Goal: Find specific page/section: Find specific page/section

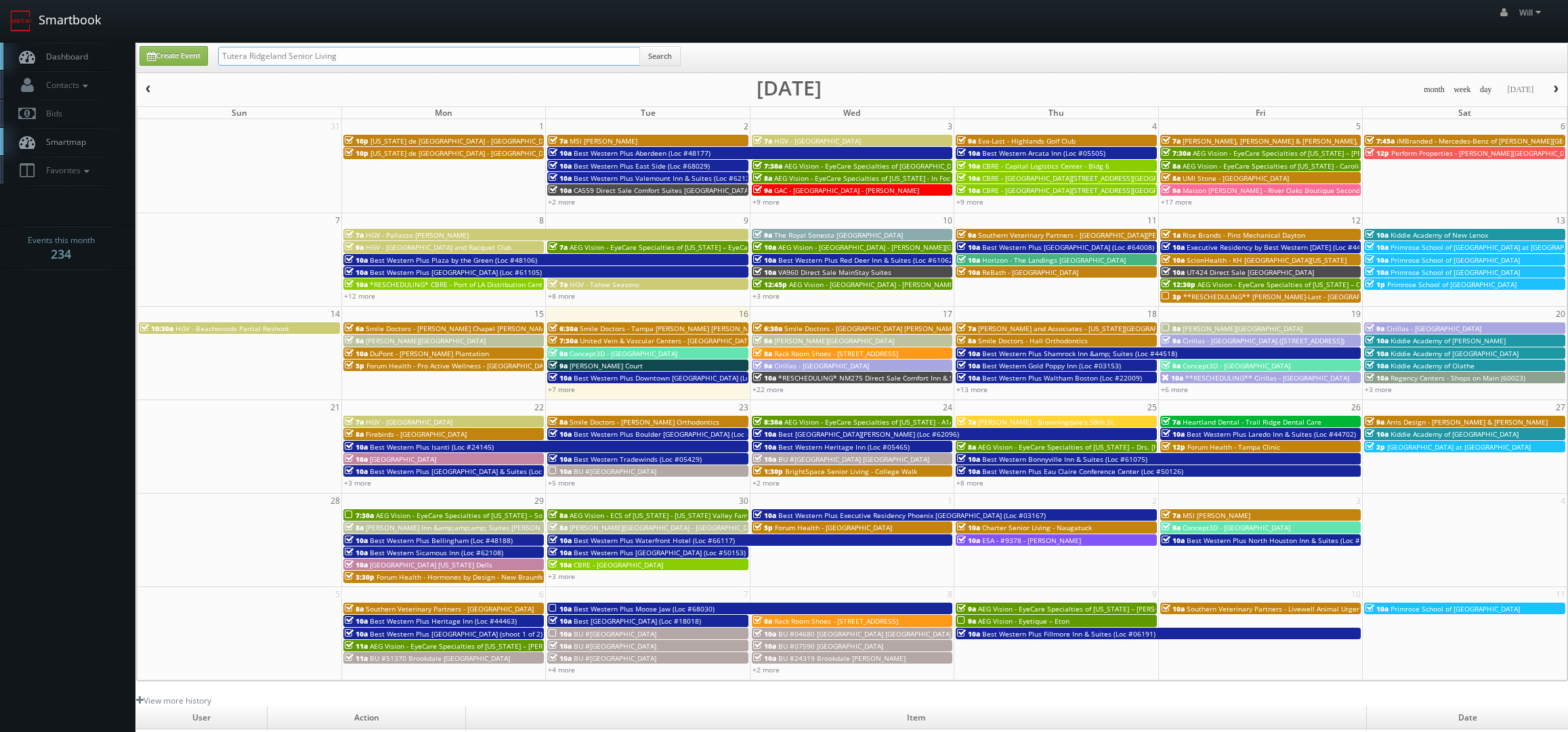
drag, startPoint x: 430, startPoint y: 60, endPoint x: 36, endPoint y: 18, distance: 396.2
click at [36, 18] on body "Smartbook Toggle Side Navigation Toggle Top Navigation Will Will Profile Logout…" at bounding box center [784, 480] width 1568 height 960
paste input "([DATE]) Best Western Plus [GEOGRAPHIC_DATA] (Loc #48177)"
drag, startPoint x: 266, startPoint y: 59, endPoint x: 61, endPoint y: 13, distance: 210.1
click at [64, 13] on body "Smartbook Toggle Side Navigation Toggle Top Navigation Will Will Profile Logout…" at bounding box center [784, 480] width 1568 height 960
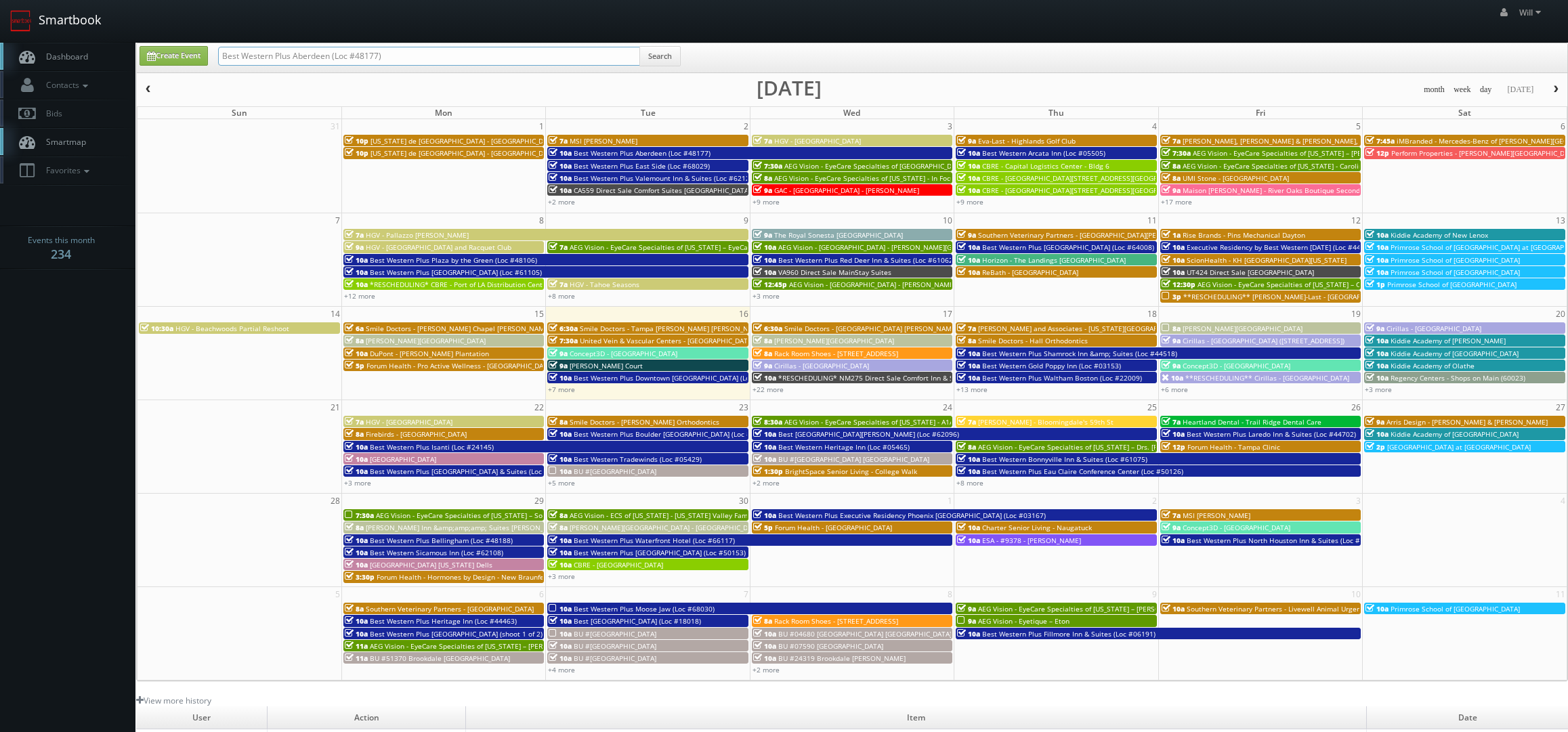
type input "Best Western Plus Aberdeen (Loc #48177)"
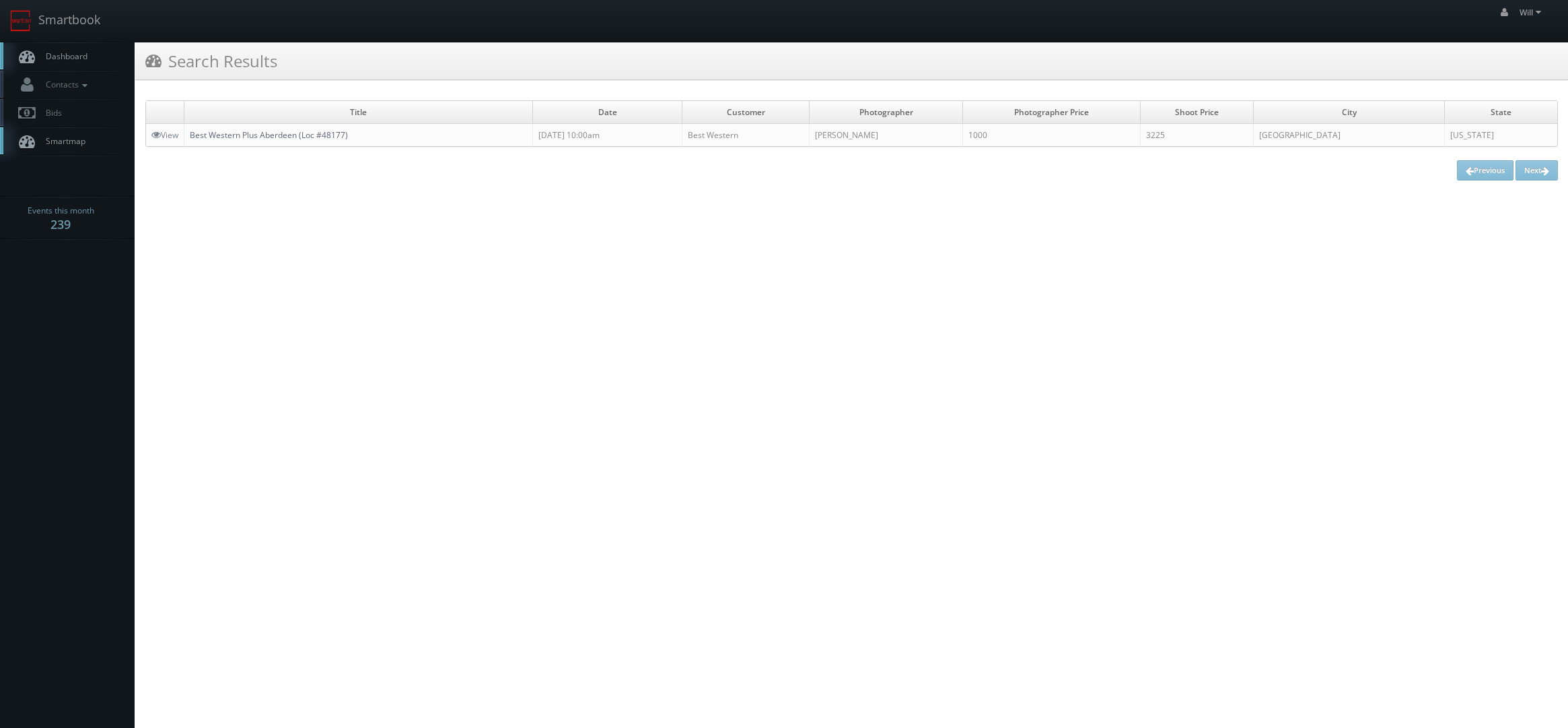
click at [228, 130] on link "Best Western Plus Aberdeen (Loc #48177)" at bounding box center [269, 135] width 158 height 12
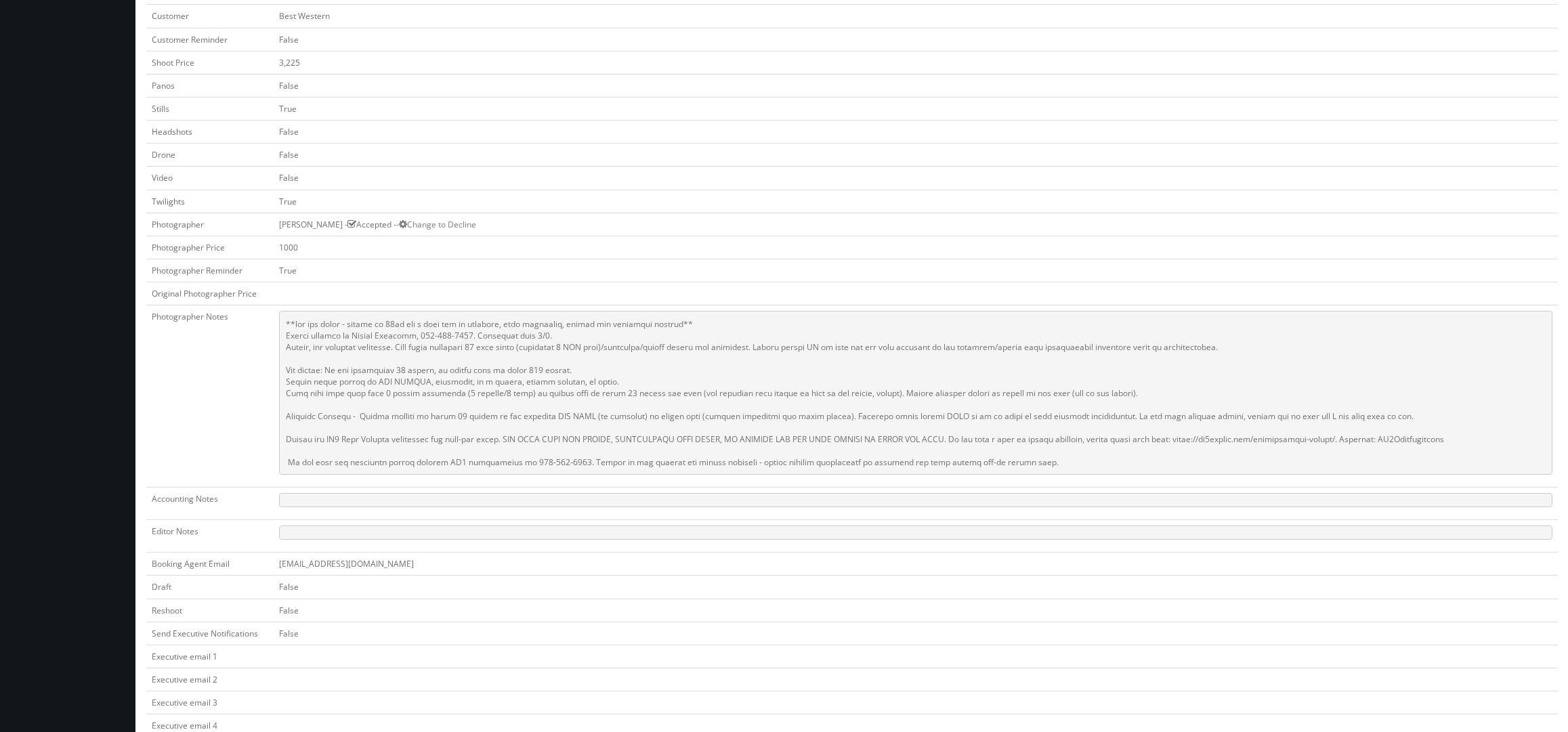
scroll to position [406, 0]
